Goal: Communication & Community: Answer question/provide support

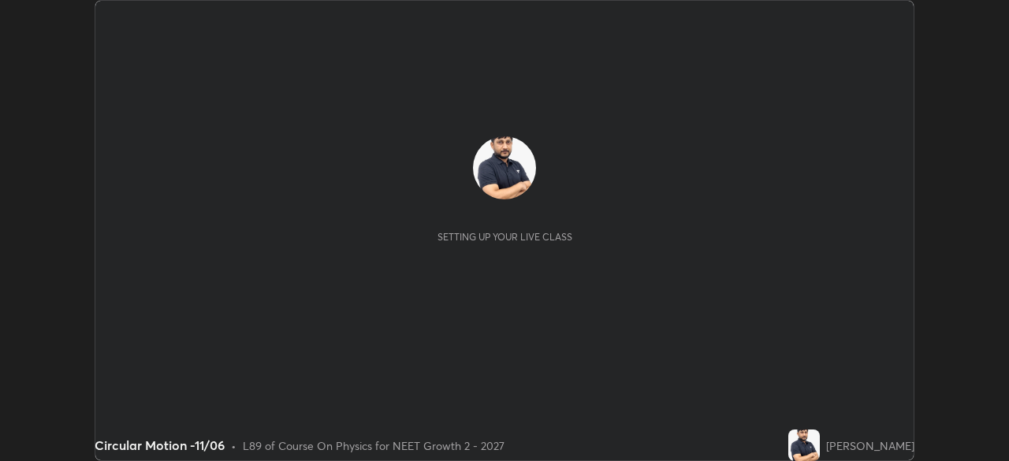
scroll to position [461, 1009]
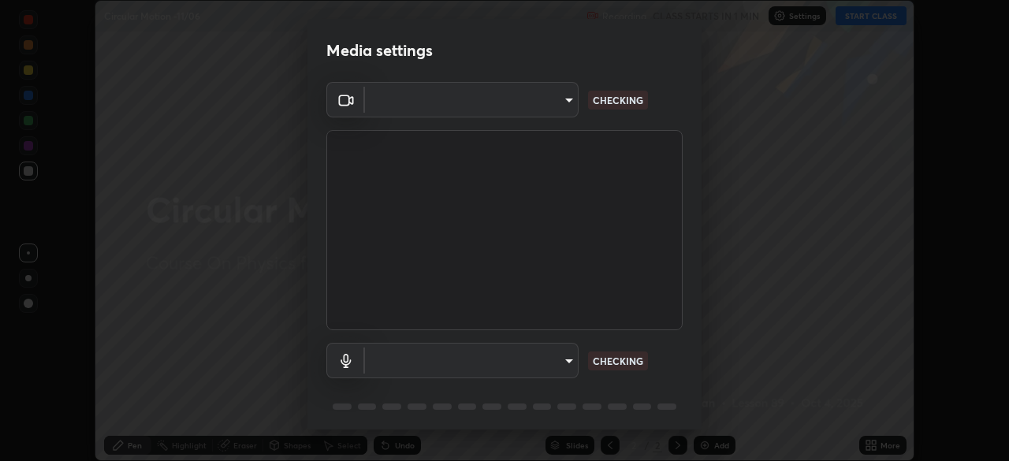
click at [559, 110] on body "Erase all Circular Motion -11/06 Recording CLASS STARTS IN 1 MIN Settings START…" at bounding box center [504, 230] width 1009 height 461
click at [554, 110] on div at bounding box center [504, 230] width 1009 height 461
type input "85da43bae7a5fae49794a8970e5ce464fc236e1ddae1f513a3bf2ddace1343c3"
type input "94500f22464d148dddf9ae37dad8136bdf54efa217a88d5a1e55960f8ba2a5d1"
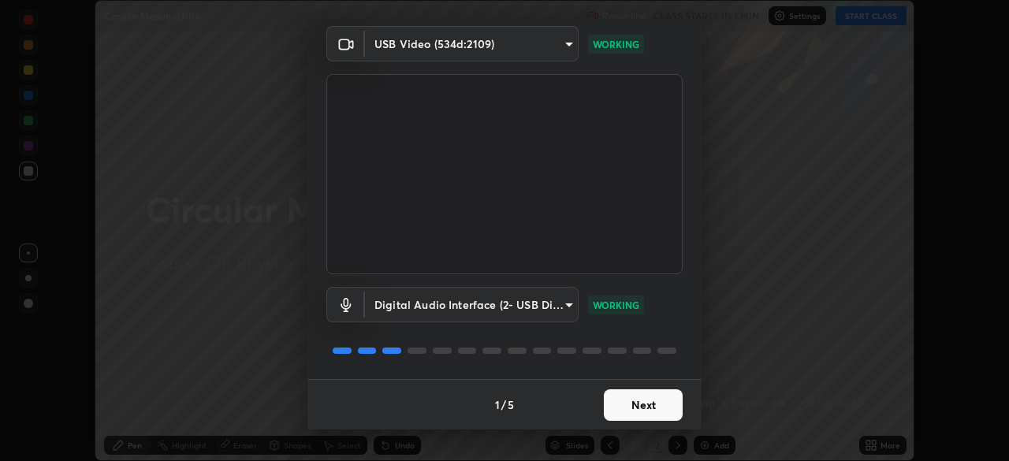
click at [640, 400] on button "Next" at bounding box center [643, 406] width 79 height 32
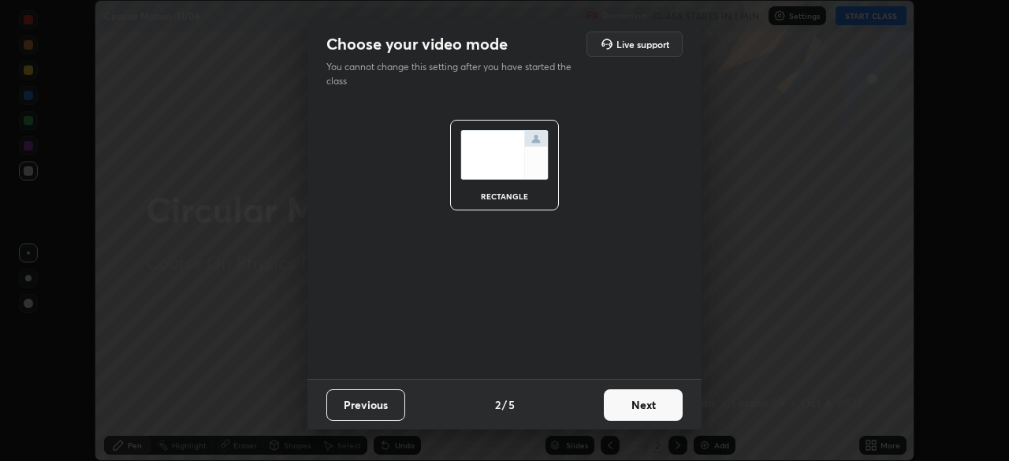
click at [655, 406] on button "Next" at bounding box center [643, 406] width 79 height 32
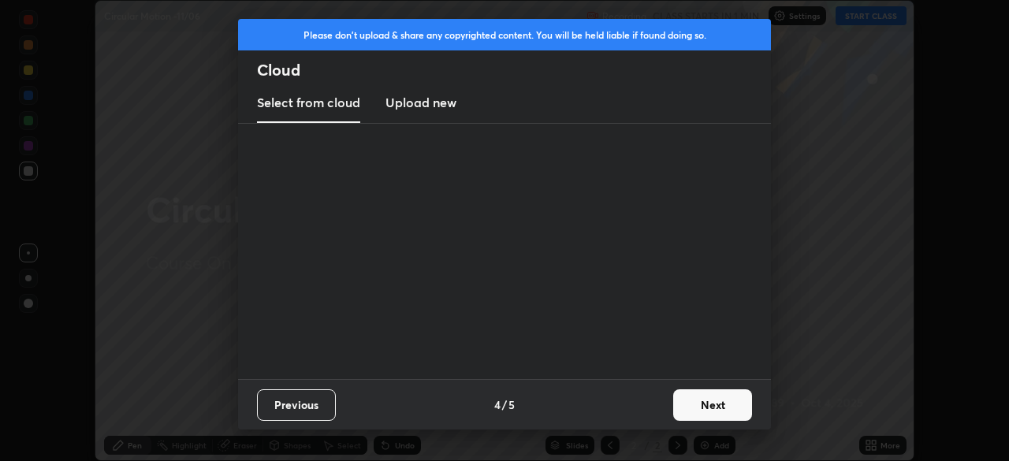
click at [682, 411] on button "Next" at bounding box center [713, 406] width 79 height 32
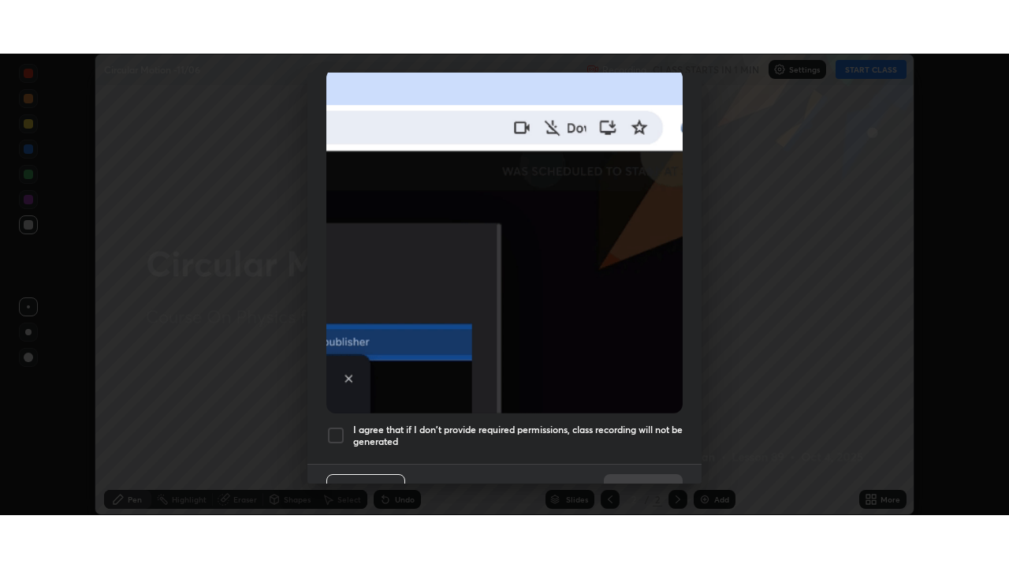
scroll to position [378, 0]
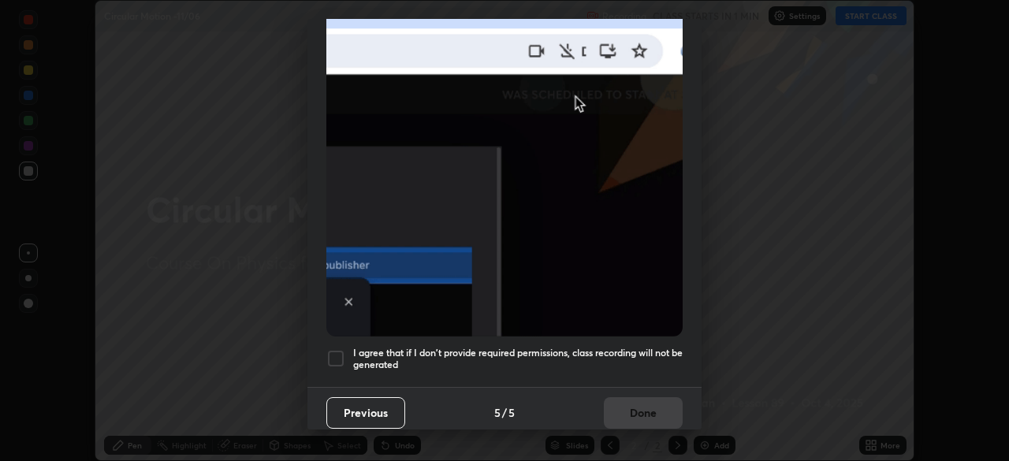
click at [339, 355] on div at bounding box center [335, 358] width 19 height 19
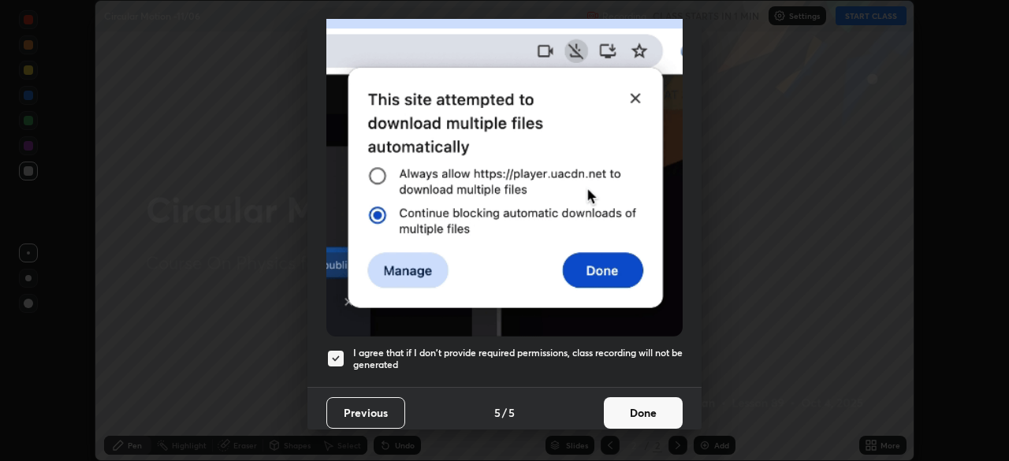
click at [635, 401] on button "Done" at bounding box center [643, 413] width 79 height 32
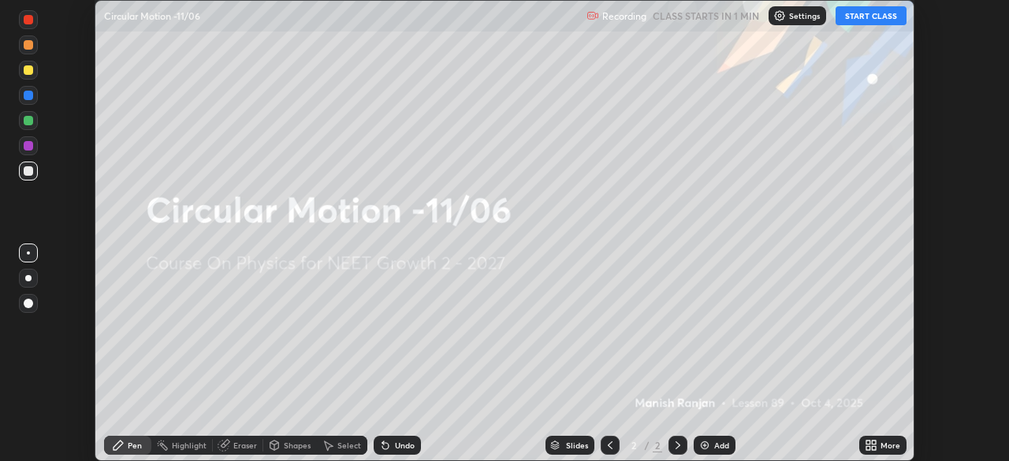
click at [873, 446] on icon at bounding box center [874, 448] width 4 height 4
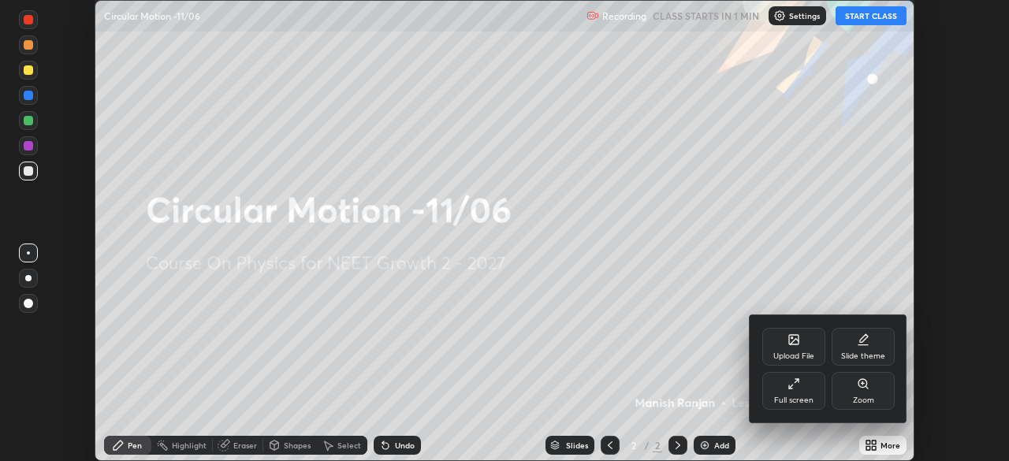
click at [808, 398] on div "Full screen" at bounding box center [793, 401] width 39 height 8
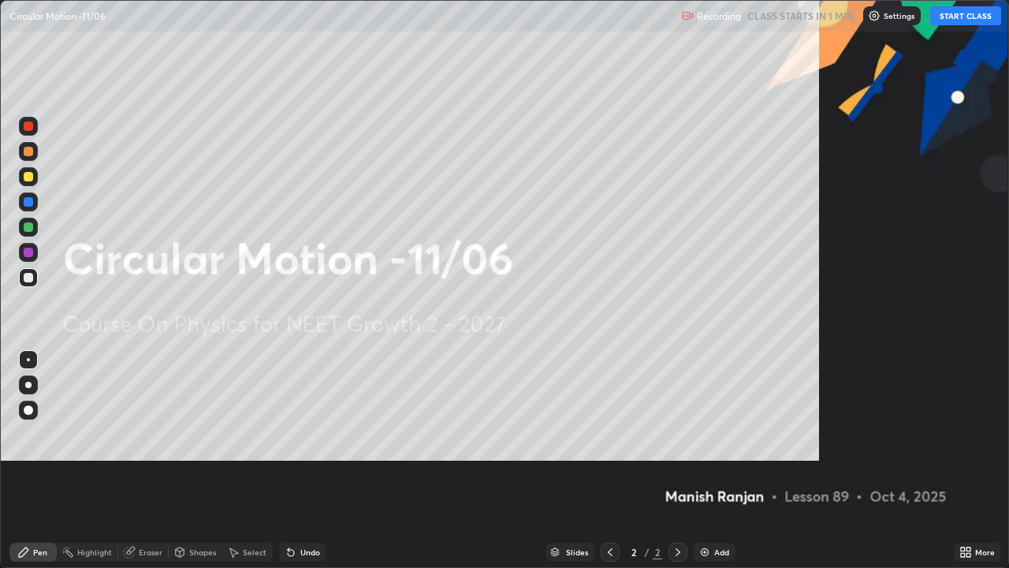
scroll to position [568, 1009]
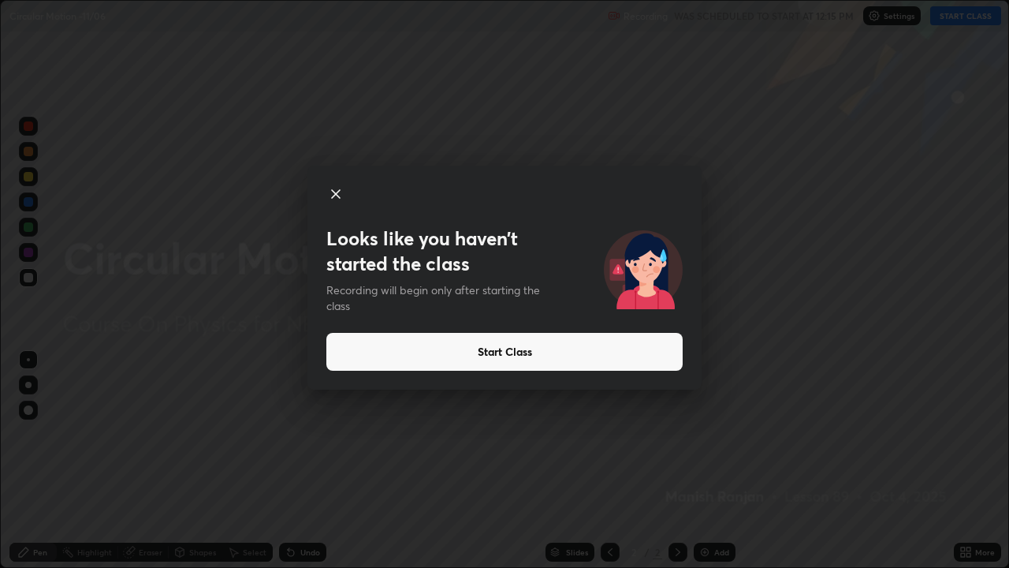
click at [558, 362] on button "Start Class" at bounding box center [504, 352] width 356 height 38
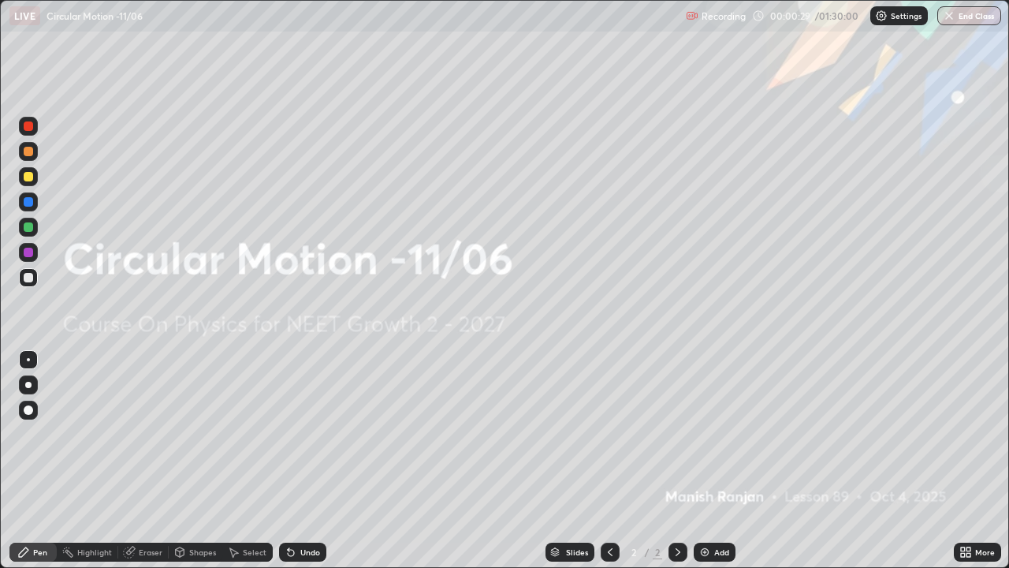
click at [705, 461] on img at bounding box center [705, 552] width 13 height 13
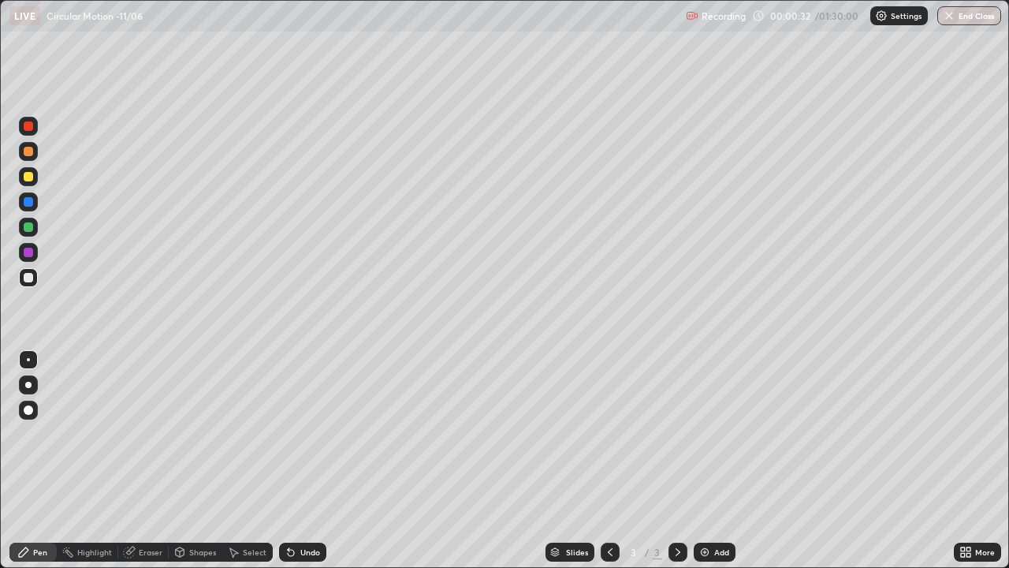
click at [27, 179] on div at bounding box center [28, 176] width 9 height 9
click at [28, 277] on div at bounding box center [28, 277] width 9 height 9
click at [27, 177] on div at bounding box center [28, 176] width 9 height 9
click at [26, 150] on div at bounding box center [28, 151] width 9 height 9
click at [26, 275] on div at bounding box center [28, 277] width 9 height 9
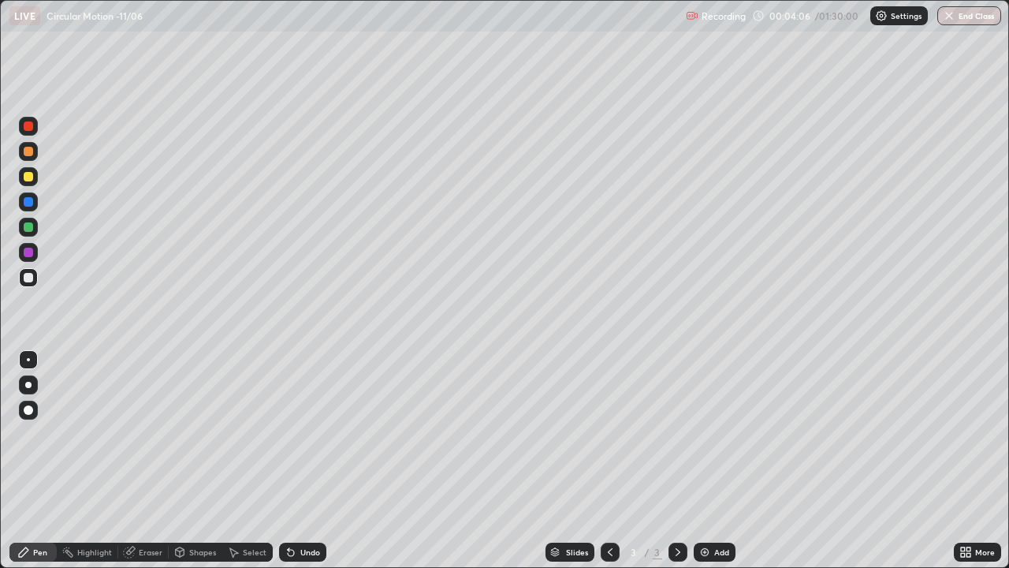
click at [28, 226] on div at bounding box center [28, 226] width 9 height 9
click at [27, 227] on div at bounding box center [28, 226] width 9 height 9
click at [27, 153] on div at bounding box center [28, 151] width 9 height 9
click at [29, 177] on div at bounding box center [28, 176] width 9 height 9
click at [28, 151] on div at bounding box center [28, 151] width 9 height 9
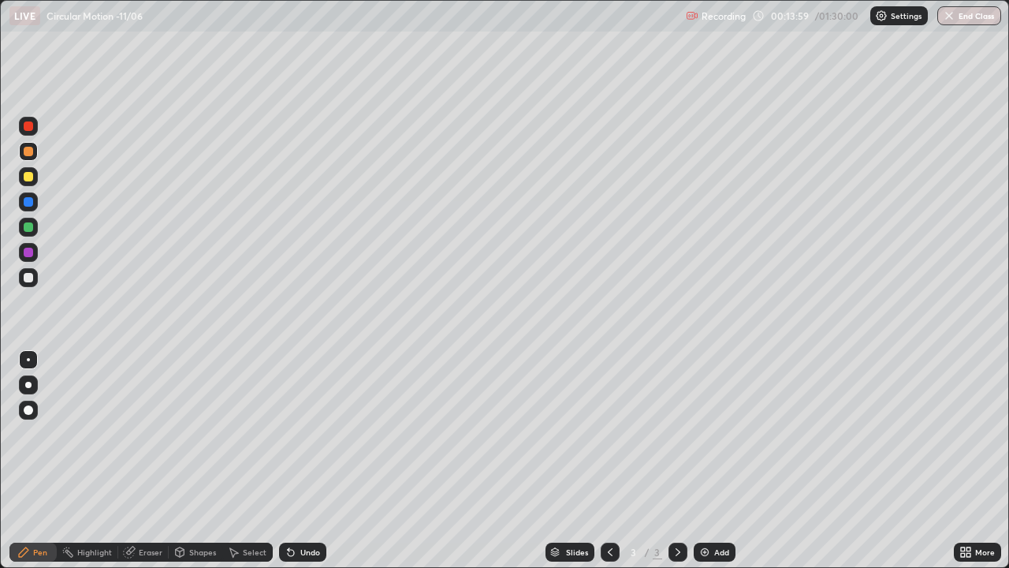
click at [26, 280] on div at bounding box center [28, 277] width 9 height 9
click at [143, 461] on div "Eraser" at bounding box center [151, 552] width 24 height 8
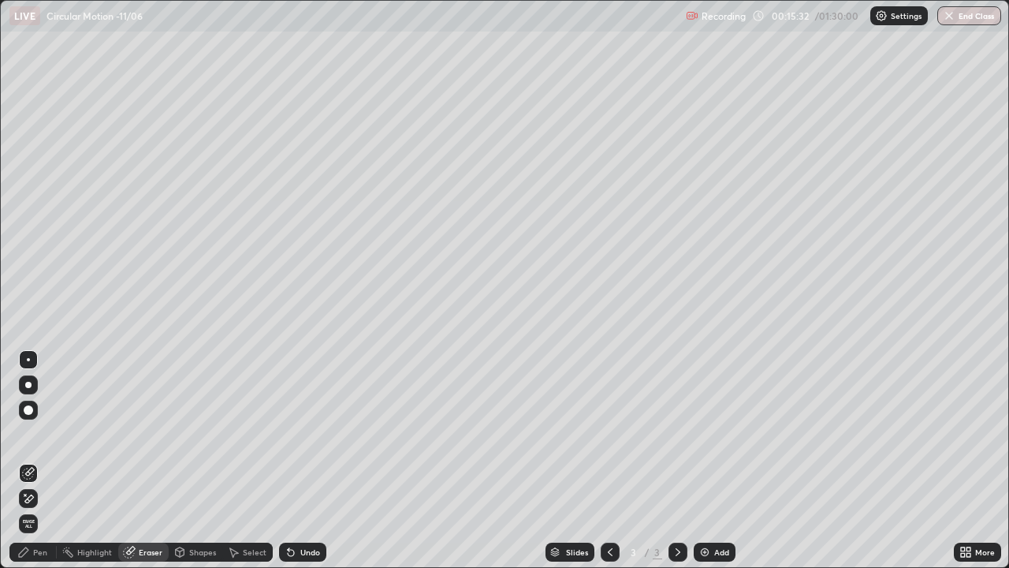
click at [27, 461] on icon at bounding box center [23, 552] width 13 height 13
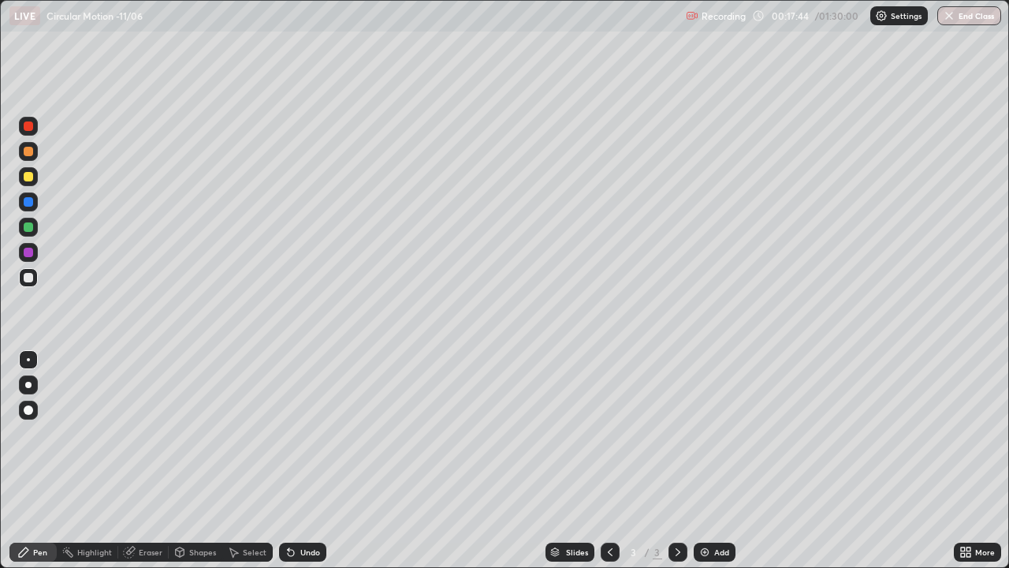
click at [705, 461] on img at bounding box center [705, 552] width 13 height 13
click at [32, 177] on div at bounding box center [28, 176] width 9 height 9
click at [28, 280] on div at bounding box center [28, 277] width 9 height 9
click at [29, 155] on div at bounding box center [28, 151] width 9 height 9
click at [39, 277] on div at bounding box center [28, 277] width 25 height 25
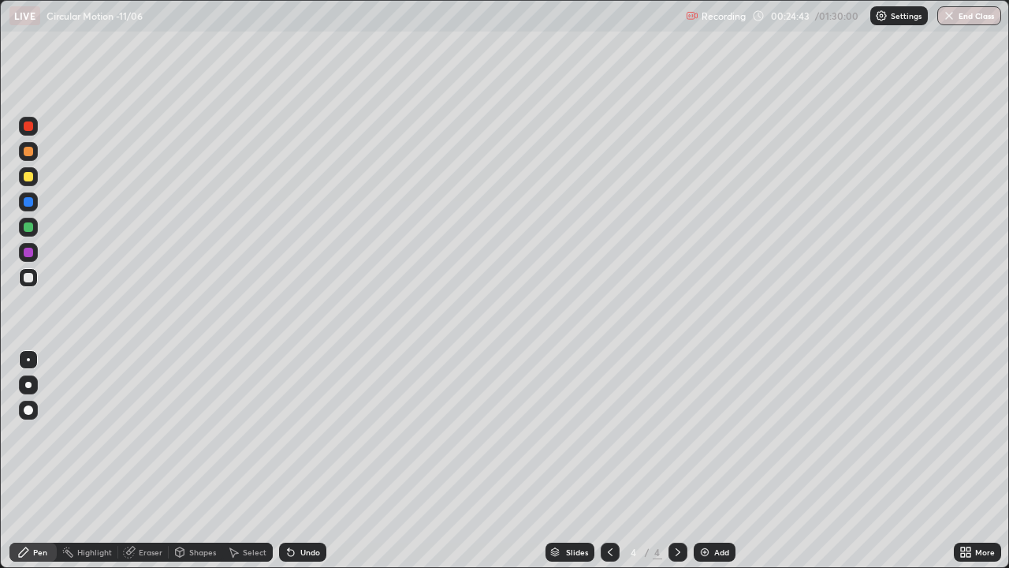
click at [28, 177] on div at bounding box center [28, 176] width 9 height 9
click at [704, 461] on img at bounding box center [705, 552] width 13 height 13
click at [30, 279] on div at bounding box center [28, 277] width 9 height 9
click at [25, 177] on div at bounding box center [28, 176] width 9 height 9
click at [25, 277] on div at bounding box center [28, 277] width 9 height 9
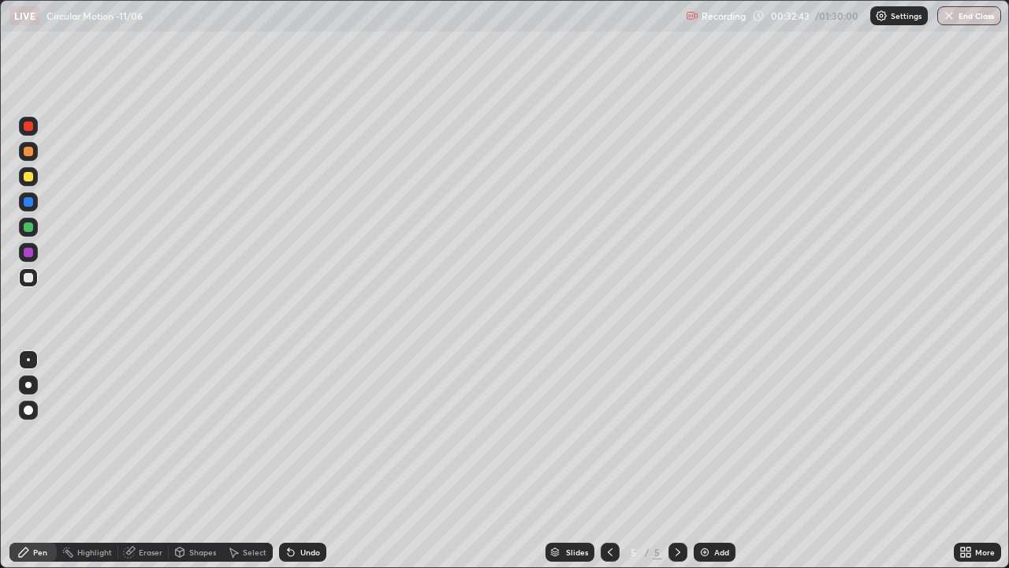
click at [25, 177] on div at bounding box center [28, 176] width 9 height 9
click at [28, 155] on div at bounding box center [28, 151] width 9 height 9
click at [28, 281] on div at bounding box center [28, 277] width 9 height 9
click at [21, 277] on div at bounding box center [28, 277] width 19 height 19
click at [704, 461] on img at bounding box center [705, 552] width 13 height 13
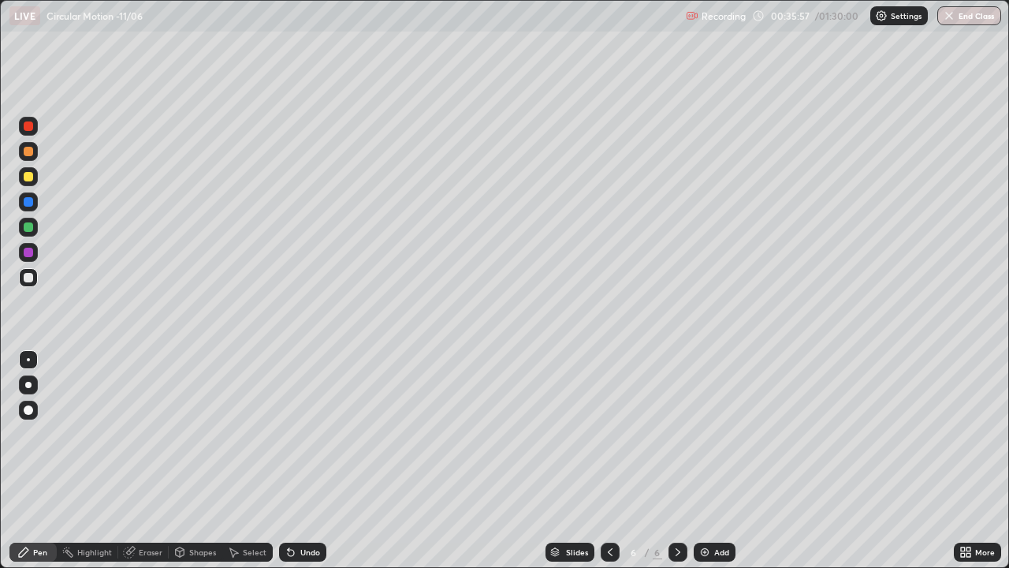
click at [28, 177] on div at bounding box center [28, 176] width 9 height 9
click at [28, 279] on div at bounding box center [28, 277] width 9 height 9
click at [24, 228] on div at bounding box center [28, 226] width 9 height 9
click at [24, 278] on div at bounding box center [28, 277] width 9 height 9
click at [898, 461] on div "Slides 6 / 6 Add" at bounding box center [640, 552] width 628 height 32
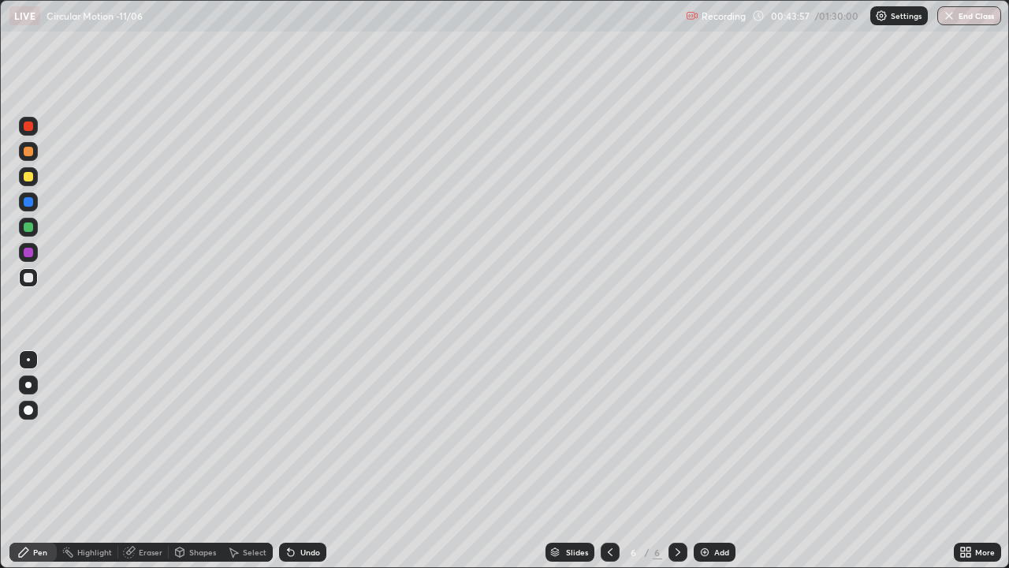
click at [30, 155] on div at bounding box center [28, 151] width 9 height 9
click at [27, 281] on div at bounding box center [28, 277] width 9 height 9
click at [700, 461] on img at bounding box center [705, 552] width 13 height 13
click at [31, 174] on div at bounding box center [28, 176] width 9 height 9
click at [35, 279] on div at bounding box center [28, 277] width 19 height 19
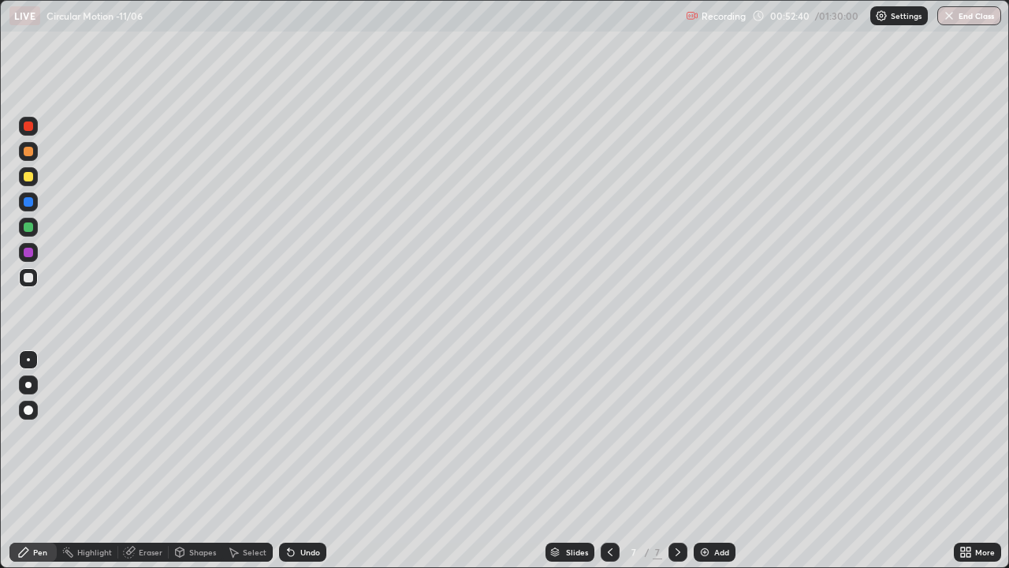
click at [700, 461] on img at bounding box center [705, 552] width 13 height 13
click at [28, 179] on div at bounding box center [28, 176] width 9 height 9
click at [28, 279] on div at bounding box center [28, 277] width 9 height 9
click at [28, 152] on div at bounding box center [28, 151] width 9 height 9
click at [29, 276] on div at bounding box center [28, 277] width 9 height 9
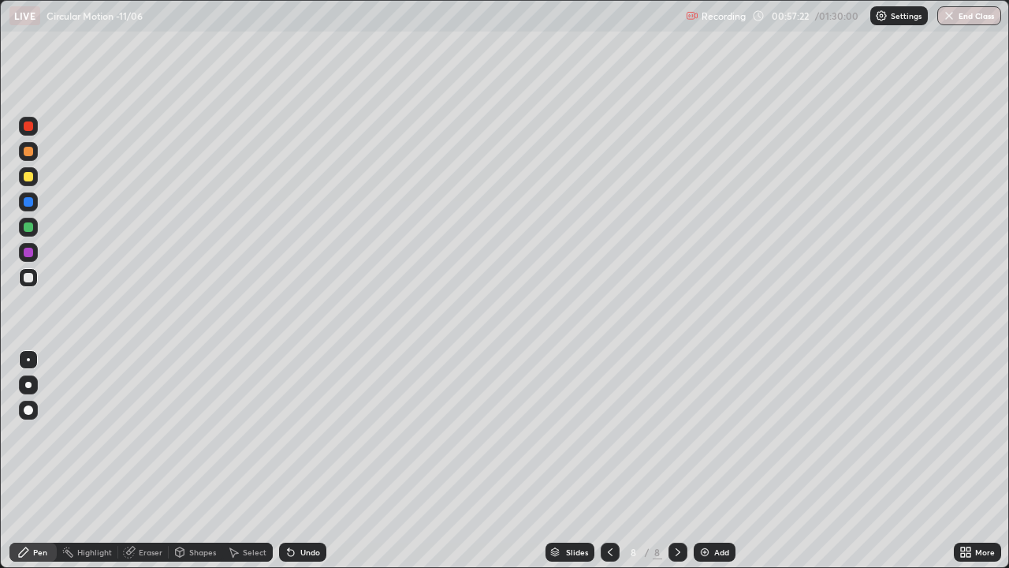
click at [144, 461] on div "Eraser" at bounding box center [151, 552] width 24 height 8
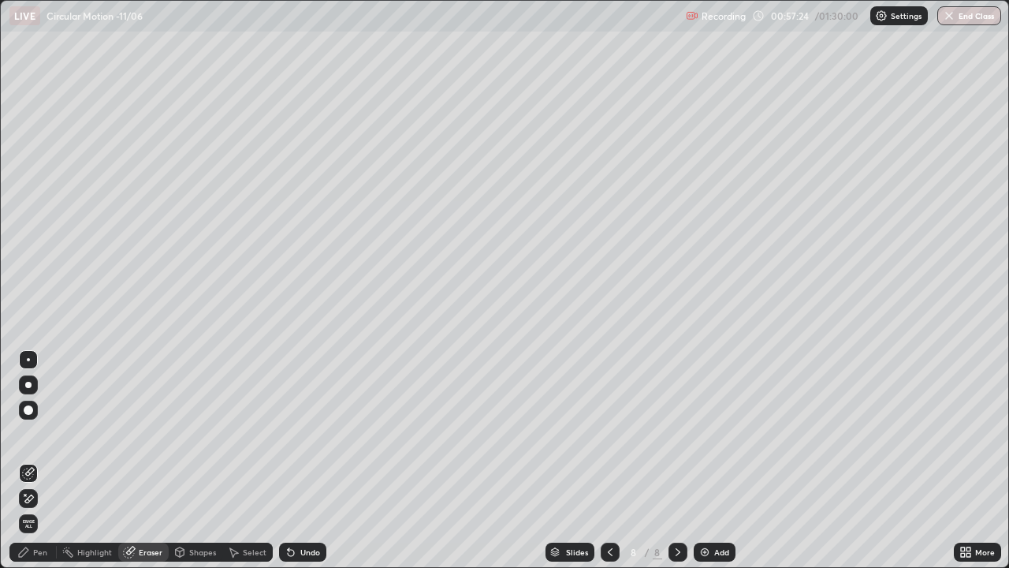
click at [29, 461] on icon at bounding box center [23, 552] width 13 height 13
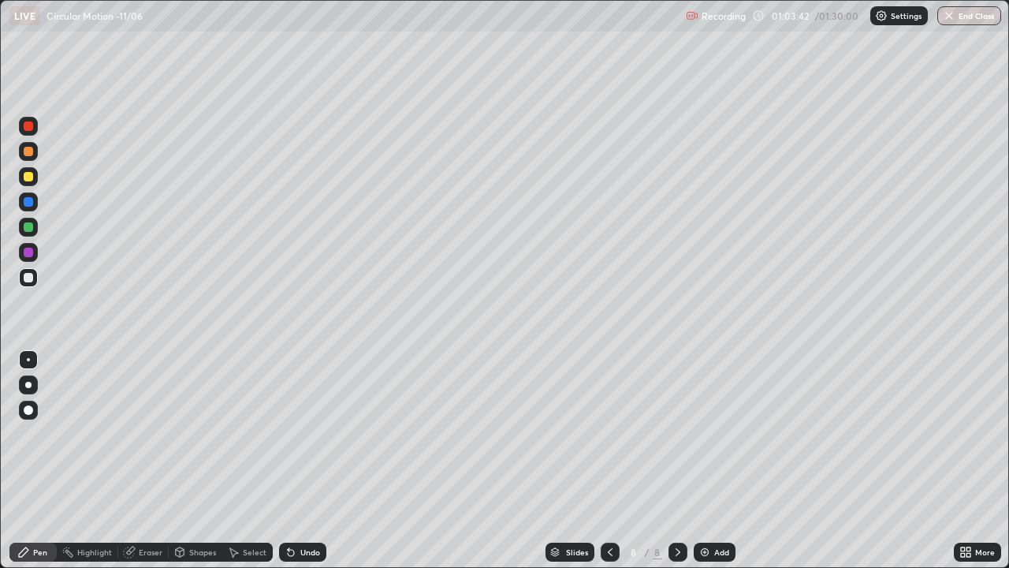
click at [702, 461] on img at bounding box center [705, 552] width 13 height 13
click at [149, 461] on div "Eraser" at bounding box center [151, 552] width 24 height 8
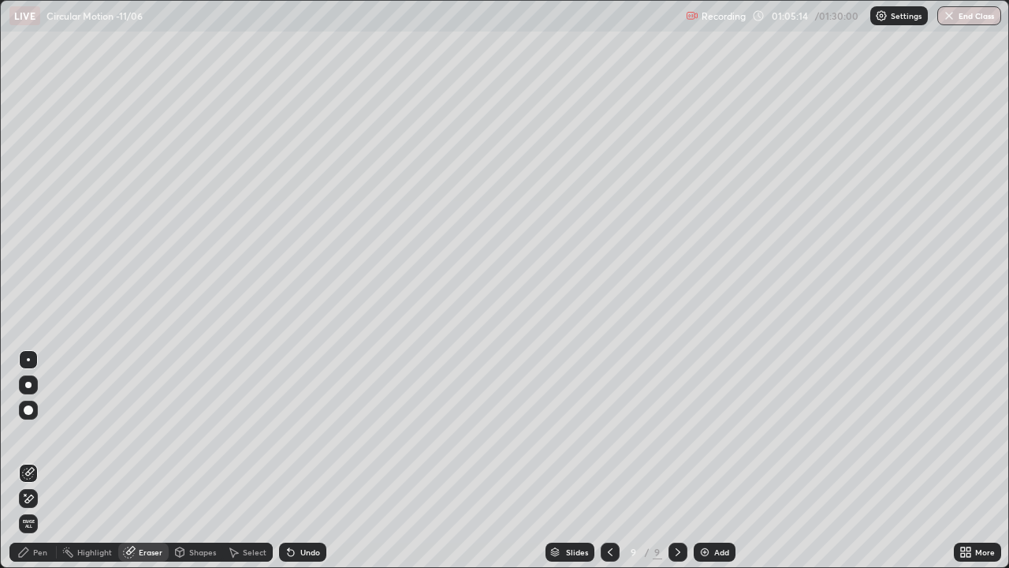
click at [32, 461] on div "Pen" at bounding box center [32, 552] width 47 height 19
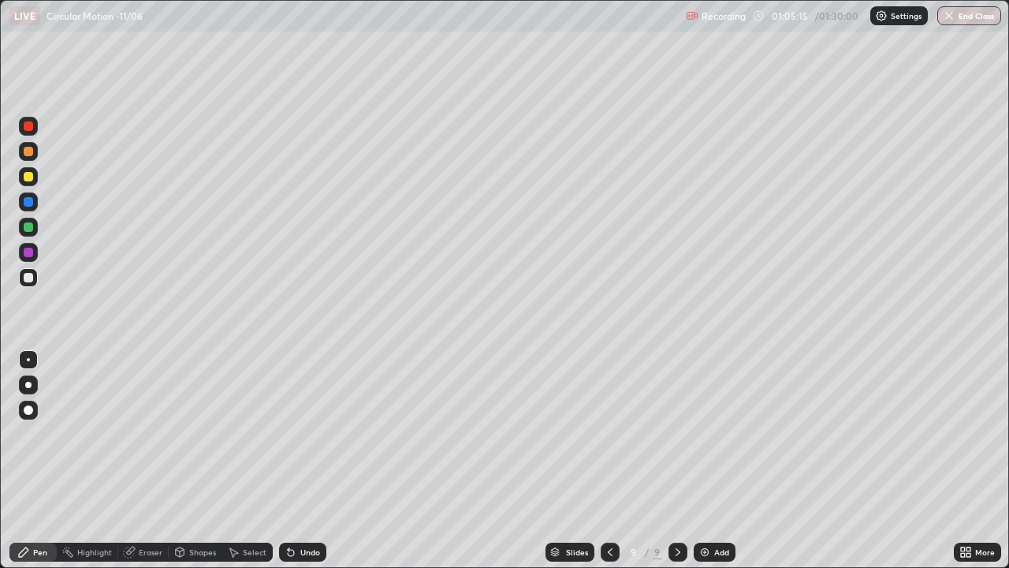
click at [30, 178] on div at bounding box center [28, 176] width 9 height 9
click at [29, 152] on div at bounding box center [28, 151] width 9 height 9
click at [24, 278] on div at bounding box center [28, 277] width 9 height 9
click at [26, 177] on div at bounding box center [28, 176] width 9 height 9
click at [28, 282] on div at bounding box center [28, 277] width 9 height 9
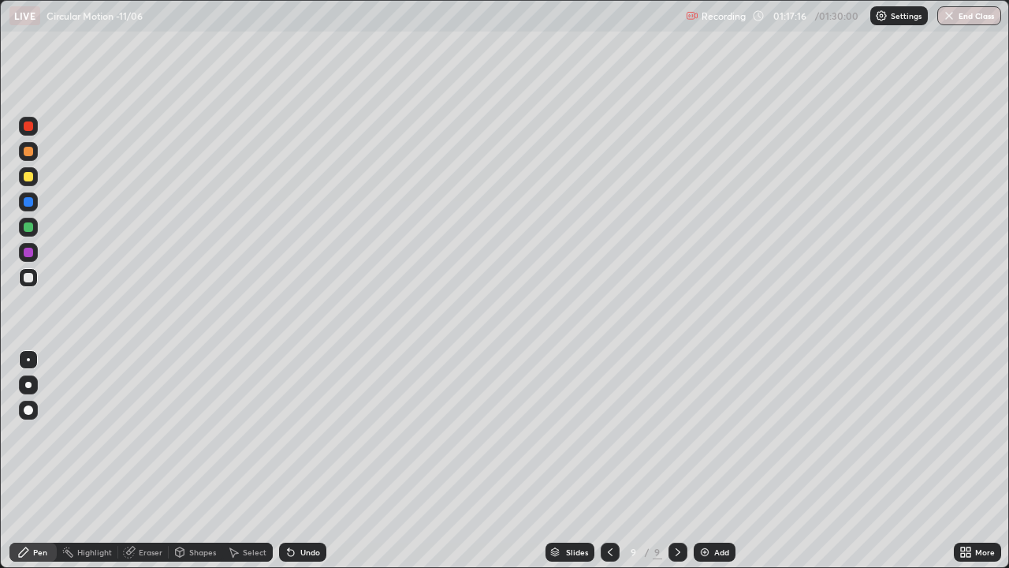
click at [977, 14] on button "End Class" at bounding box center [970, 15] width 64 height 19
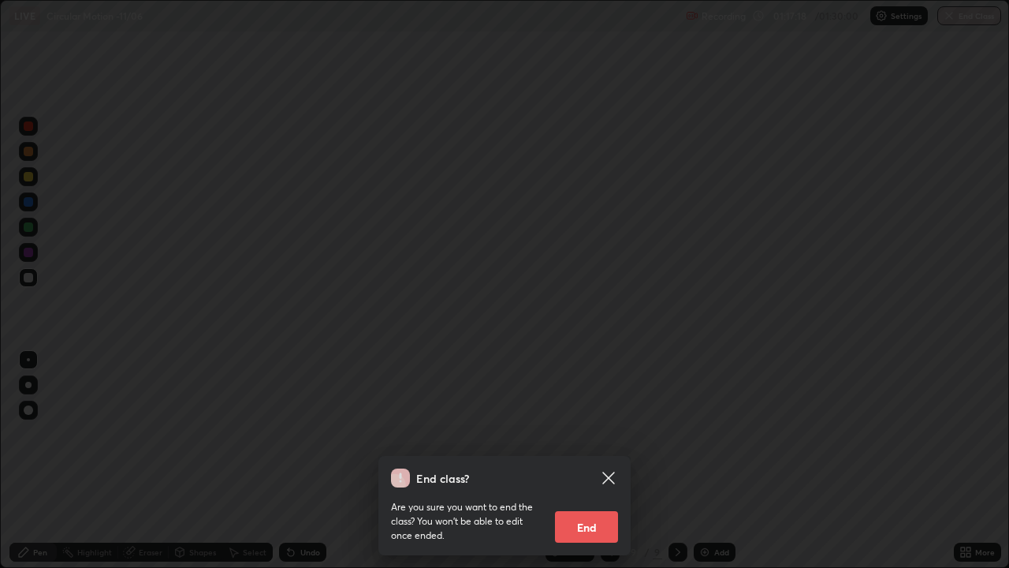
click at [598, 461] on button "End" at bounding box center [586, 527] width 63 height 32
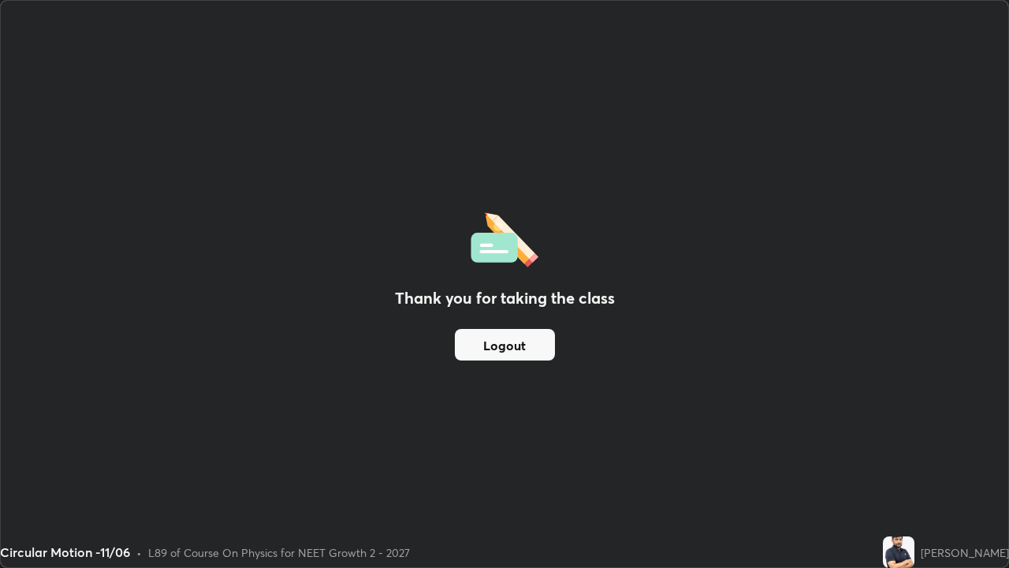
click at [484, 349] on button "Logout" at bounding box center [505, 345] width 100 height 32
